Goal: Book appointment/travel/reservation

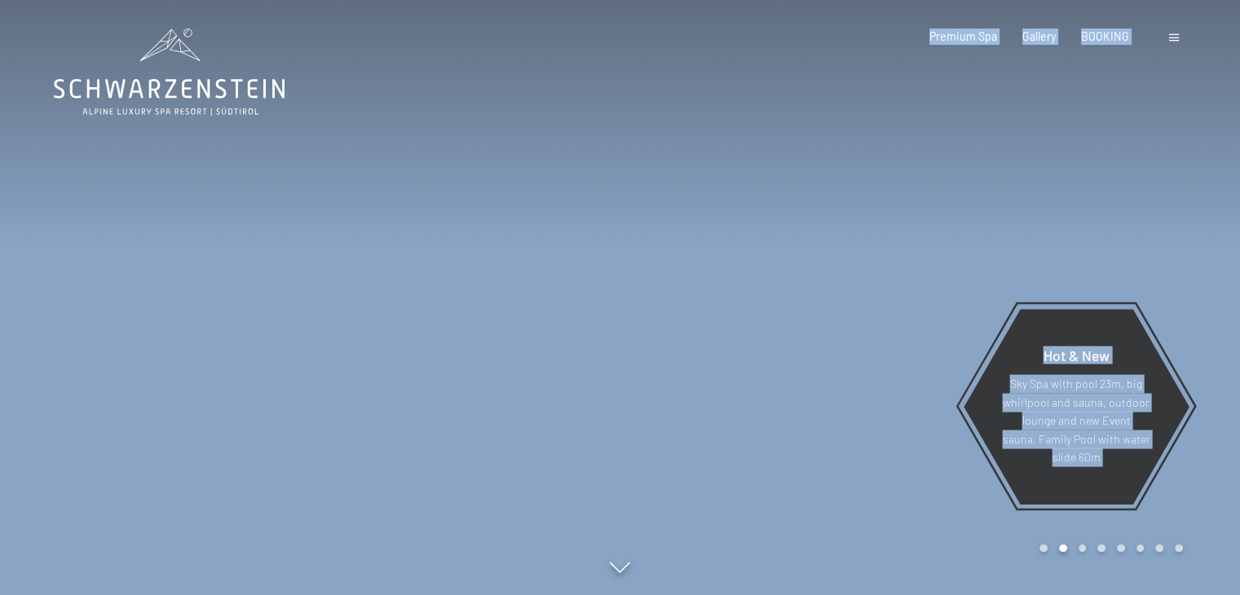
drag, startPoint x: 294, startPoint y: 76, endPoint x: 67, endPoint y: 77, distance: 226.7
click at [1112, 40] on span "BOOKING" at bounding box center [1105, 34] width 48 height 14
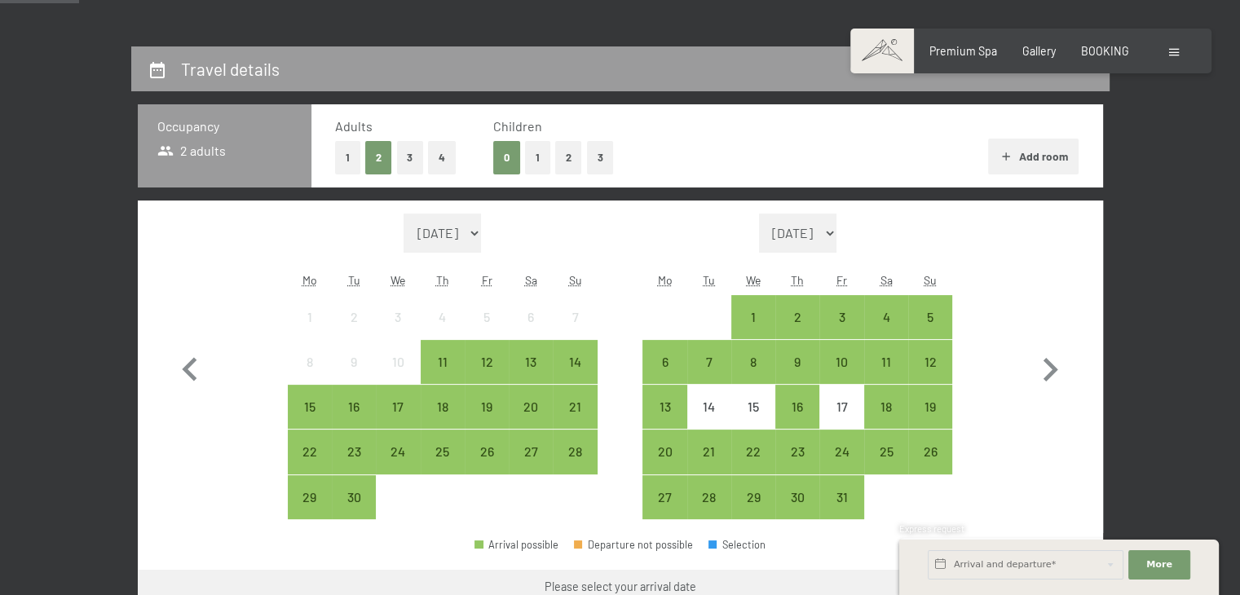
scroll to position [396, 0]
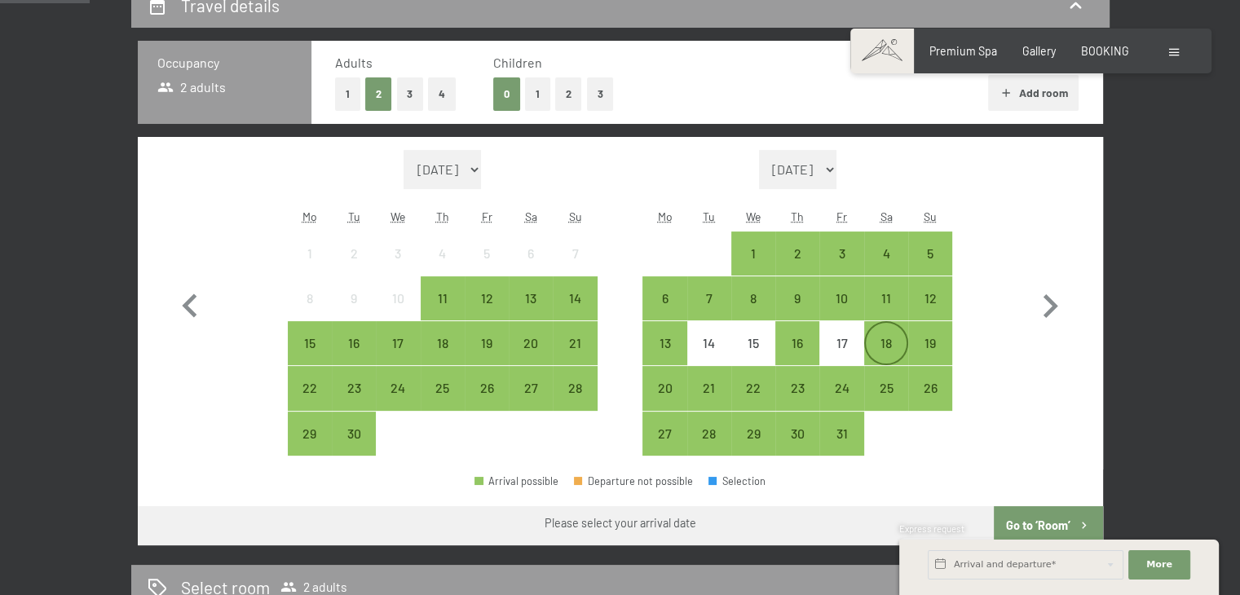
click at [881, 348] on div "18" at bounding box center [886, 357] width 41 height 41
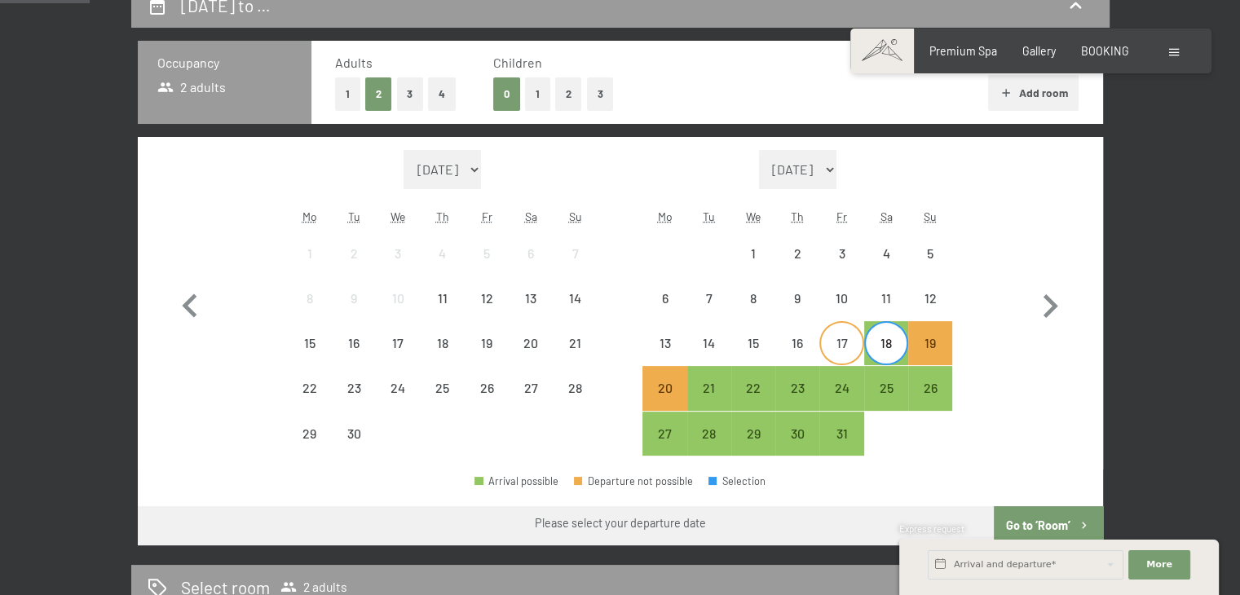
click at [854, 352] on div "17" at bounding box center [841, 357] width 41 height 41
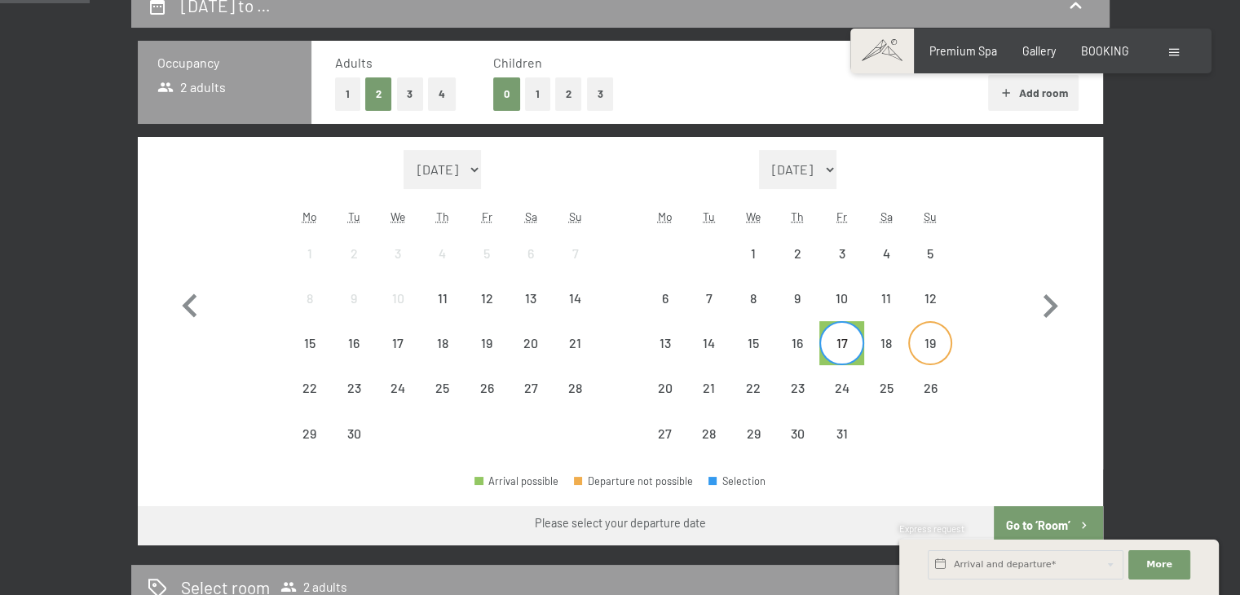
click at [919, 345] on div "19" at bounding box center [930, 357] width 41 height 41
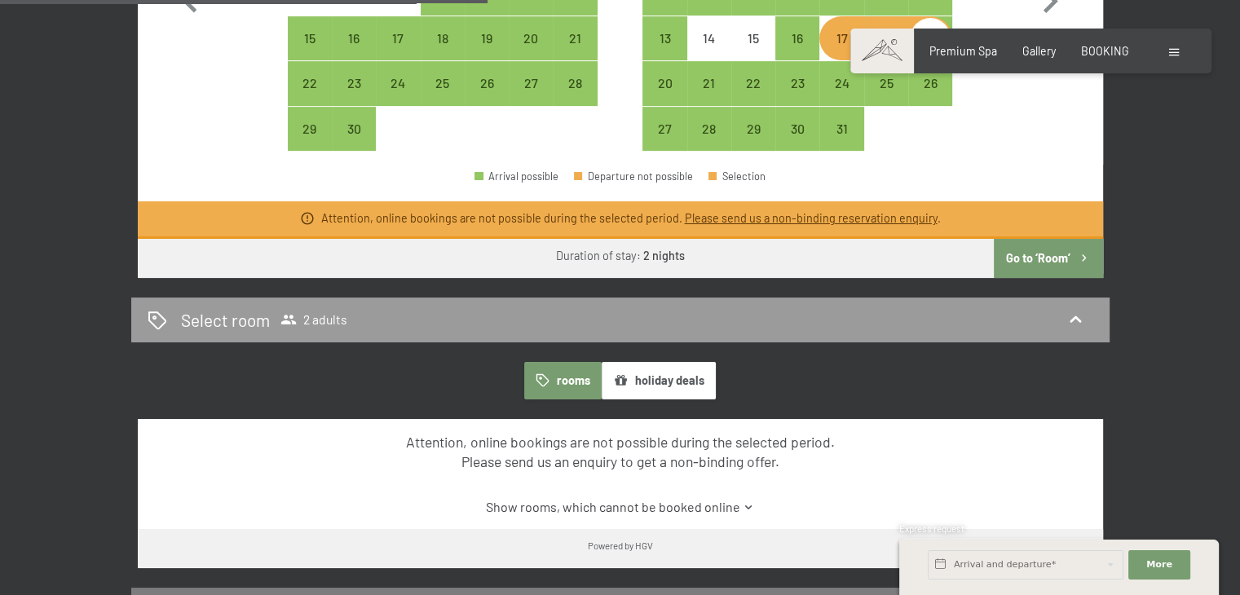
click at [1026, 254] on button "Go to ‘Room’" at bounding box center [1048, 258] width 108 height 39
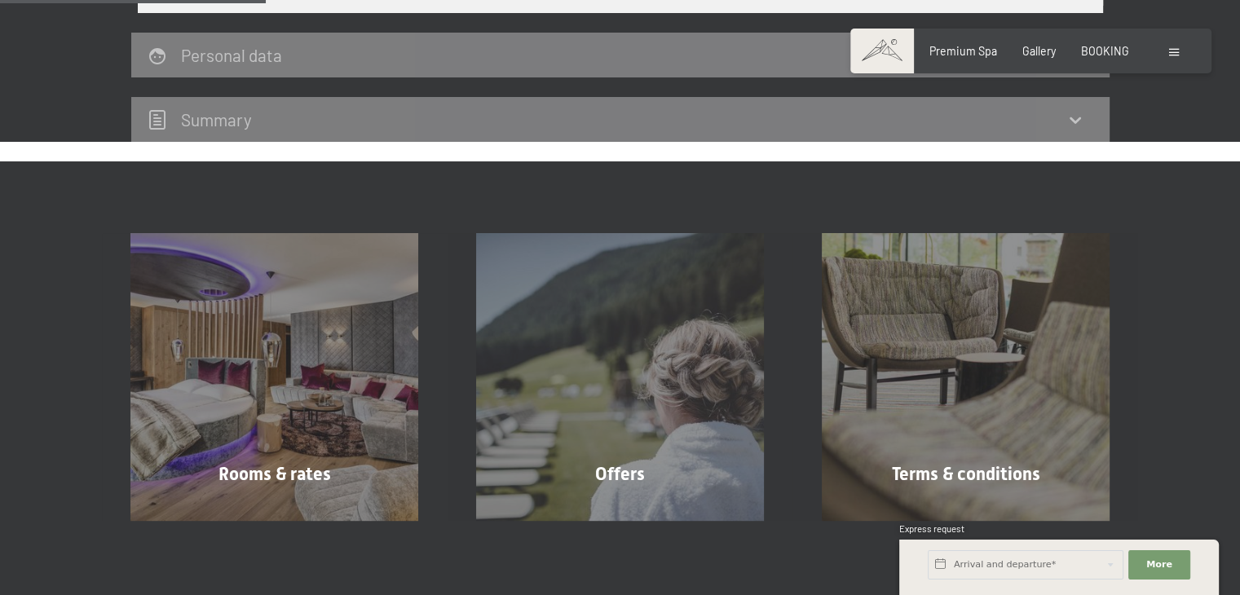
scroll to position [378, 0]
